Goal: Task Accomplishment & Management: Manage account settings

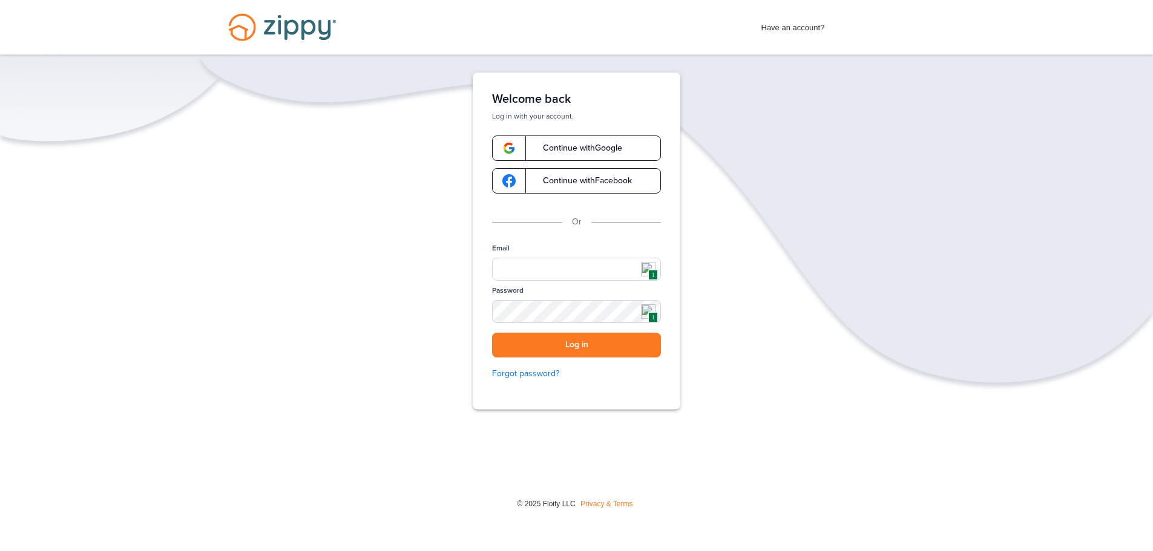
click at [649, 266] on img at bounding box center [648, 269] width 15 height 15
type input "**********"
click at [572, 344] on button "Log in" at bounding box center [576, 345] width 169 height 25
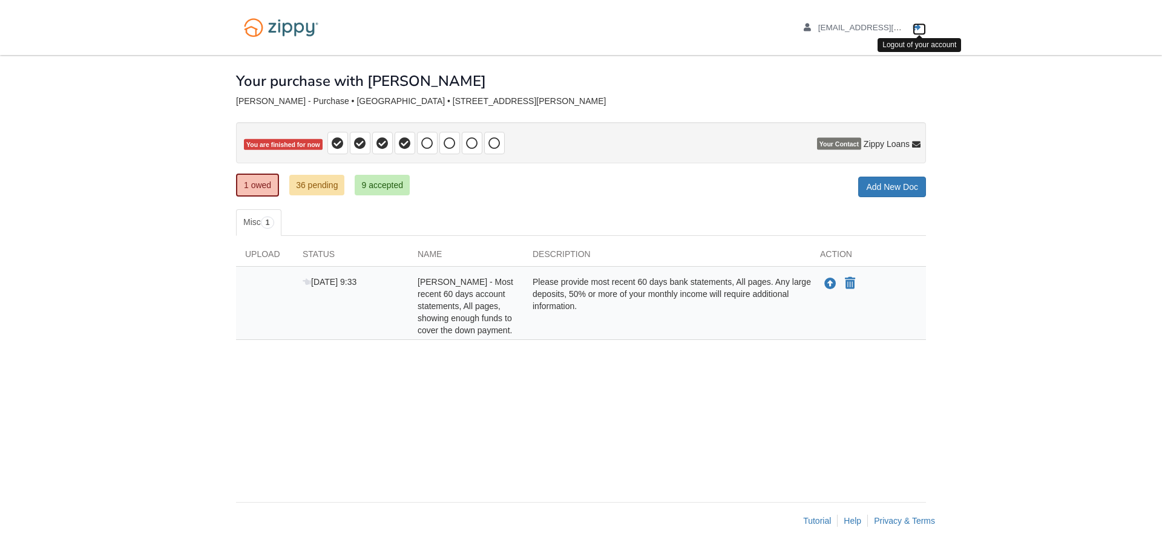
click at [914, 26] on icon "Log out" at bounding box center [916, 28] width 8 height 8
